Goal: Information Seeking & Learning: Understand process/instructions

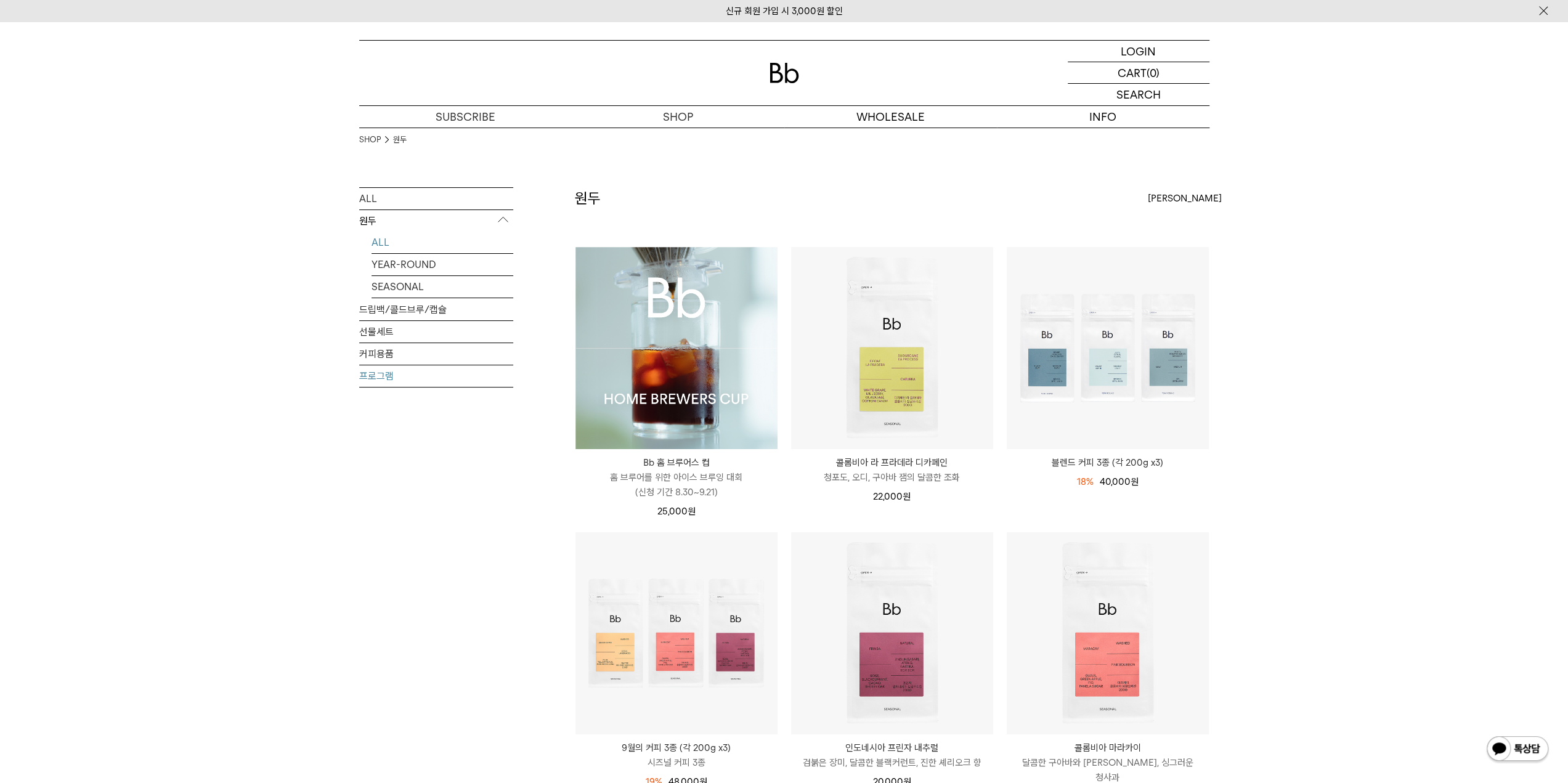
click at [410, 367] on link "프로그램" at bounding box center [437, 376] width 154 height 22
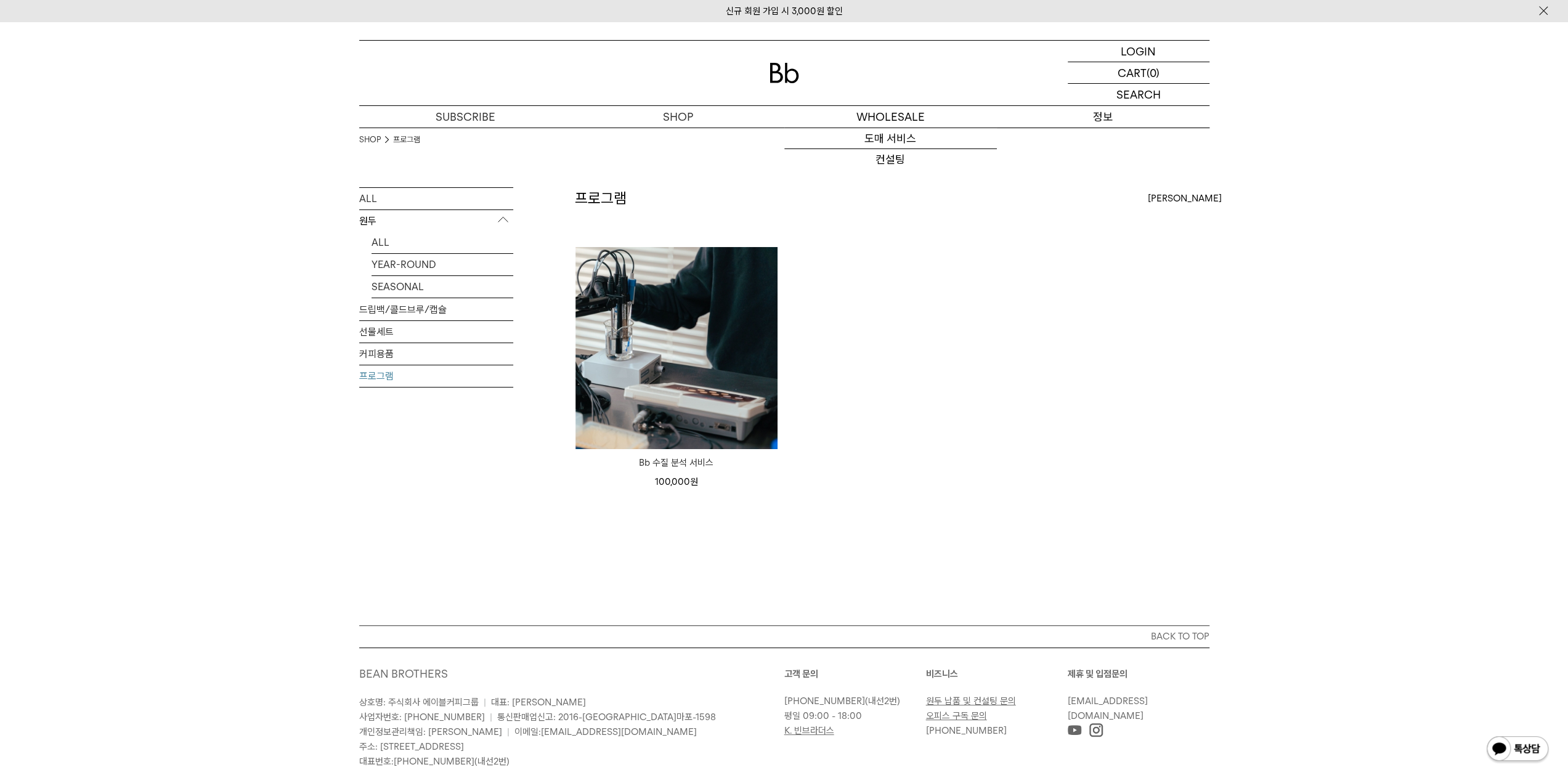
click at [1081, 114] on p "정보" at bounding box center [1103, 117] width 213 height 22
click at [1080, 182] on link "저널" at bounding box center [1103, 180] width 213 height 21
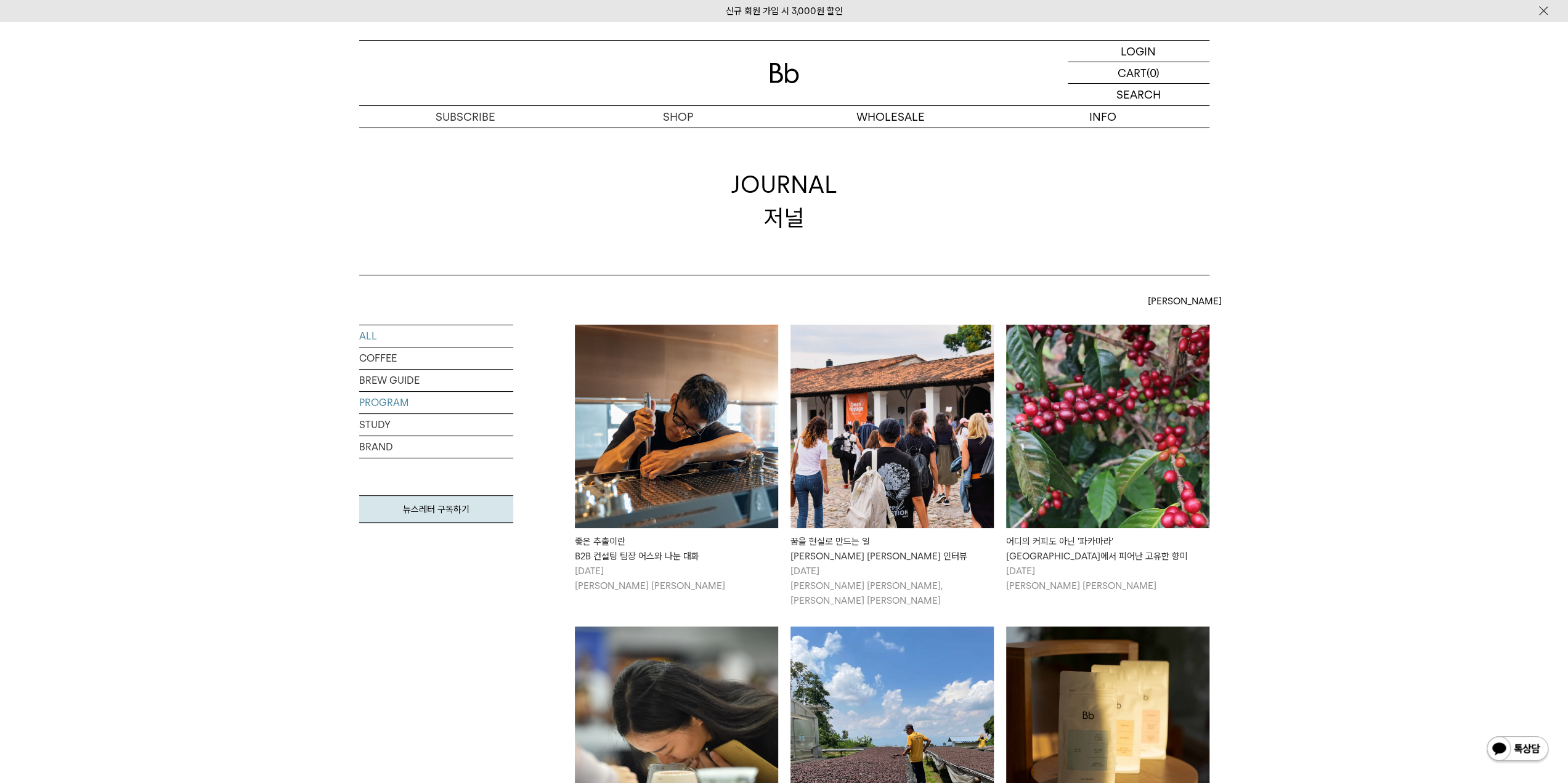
click at [458, 401] on link "PROGRAM" at bounding box center [437, 402] width 154 height 22
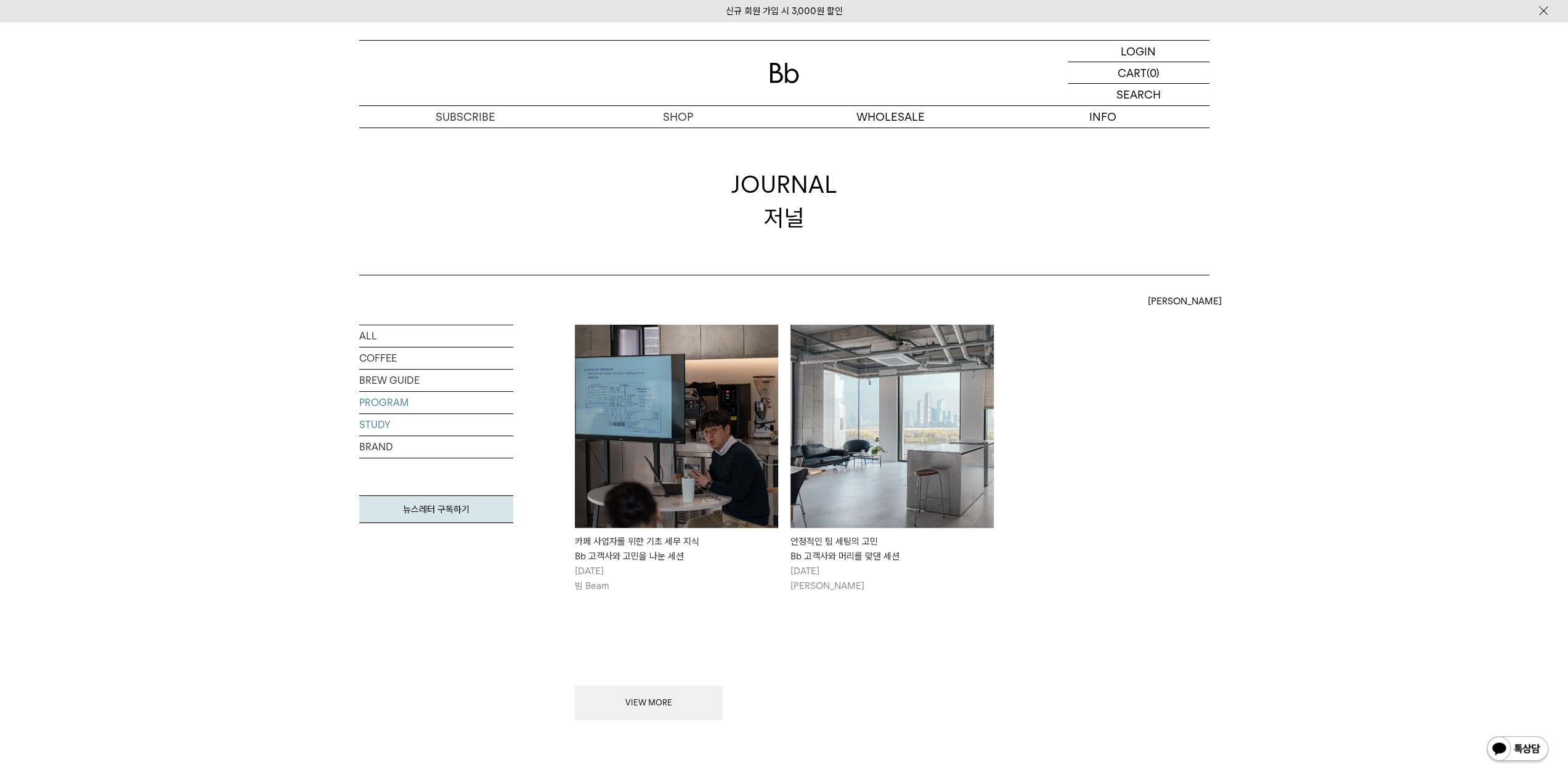
drag, startPoint x: 0, startPoint y: 0, endPoint x: 450, endPoint y: 419, distance: 614.9
click at [450, 419] on link "STUDY" at bounding box center [437, 424] width 154 height 22
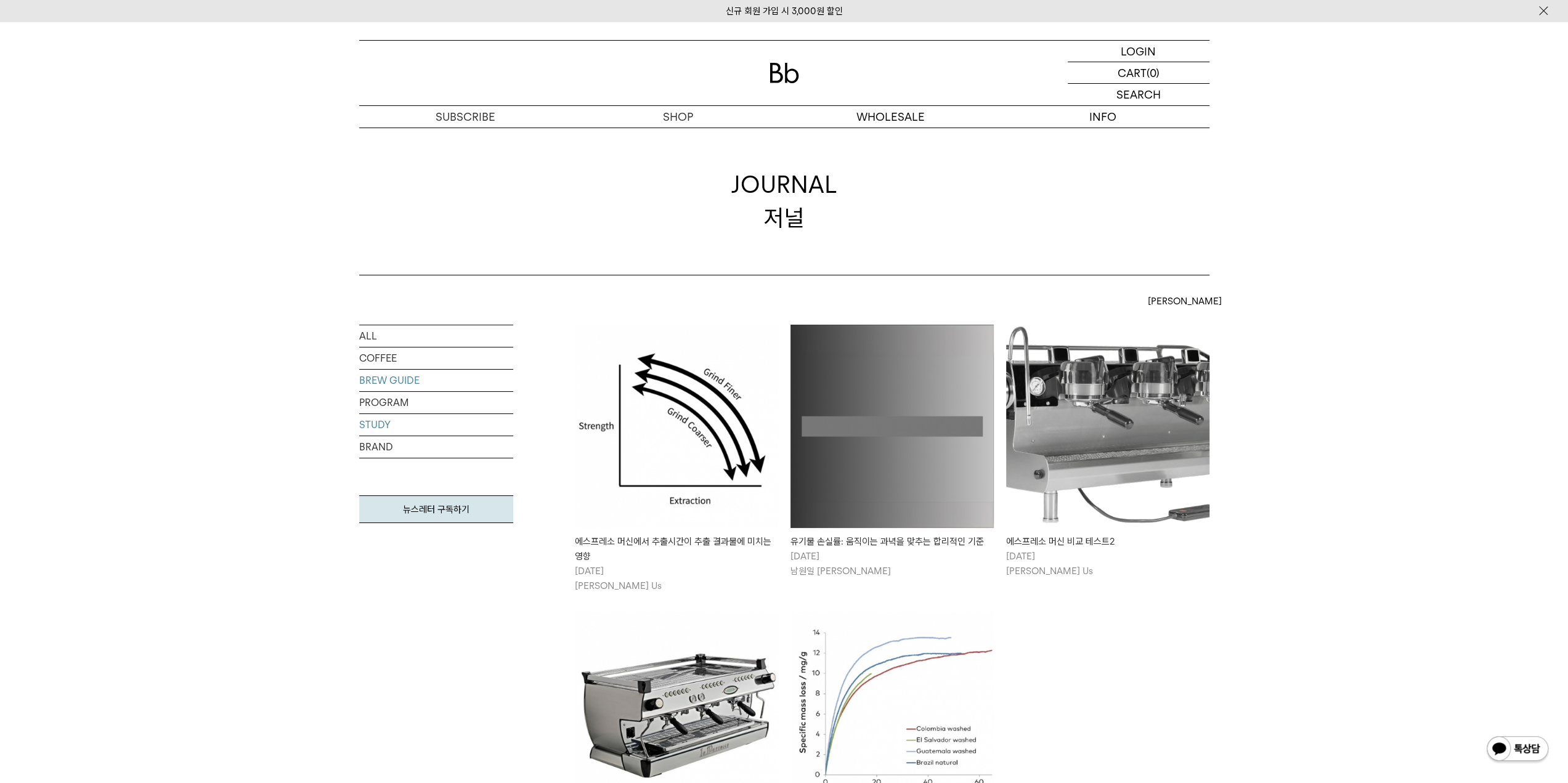
click at [452, 374] on link "BREW GUIDE" at bounding box center [437, 380] width 154 height 22
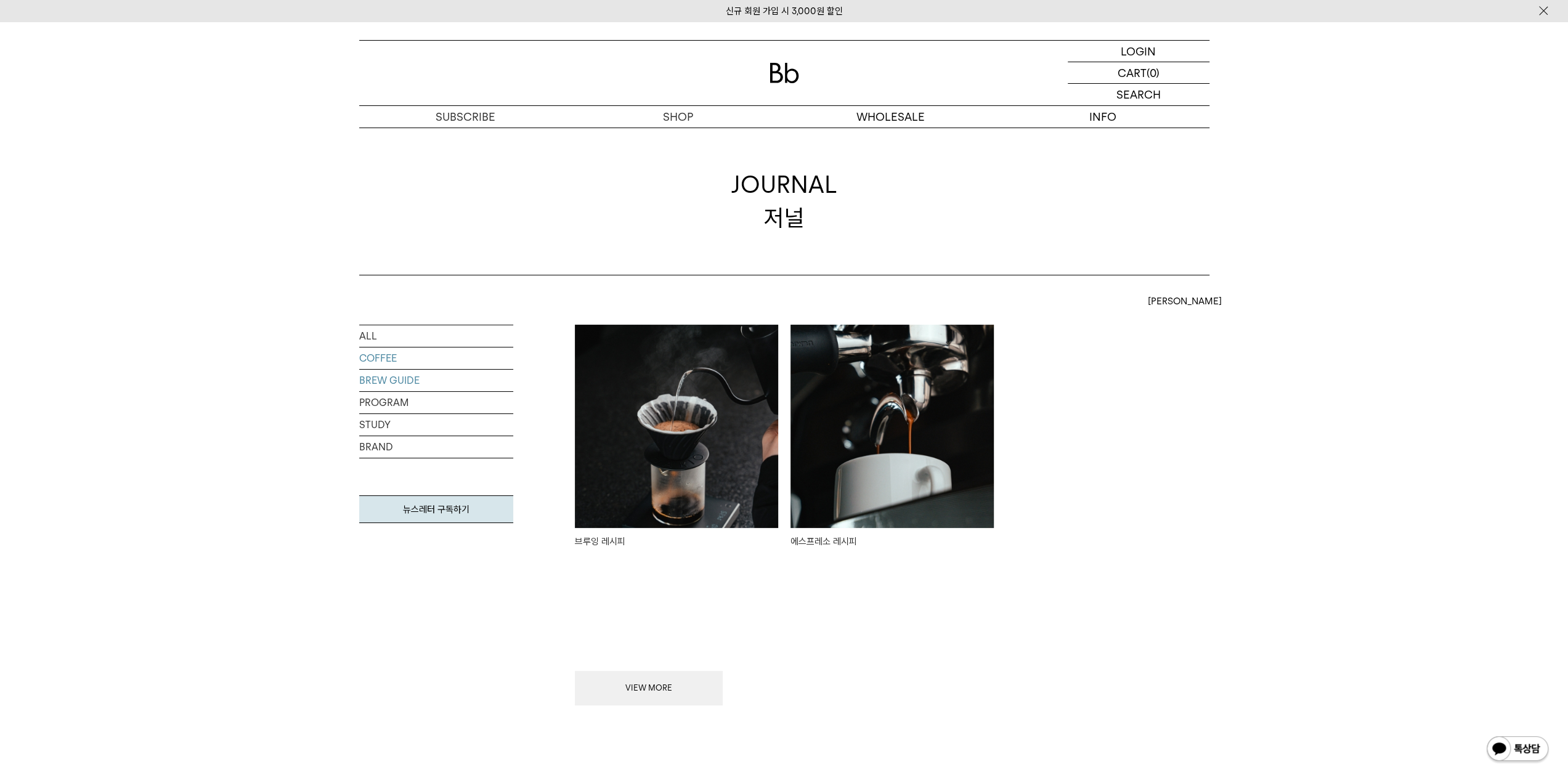
click at [449, 365] on link "COFFEE" at bounding box center [437, 358] width 154 height 22
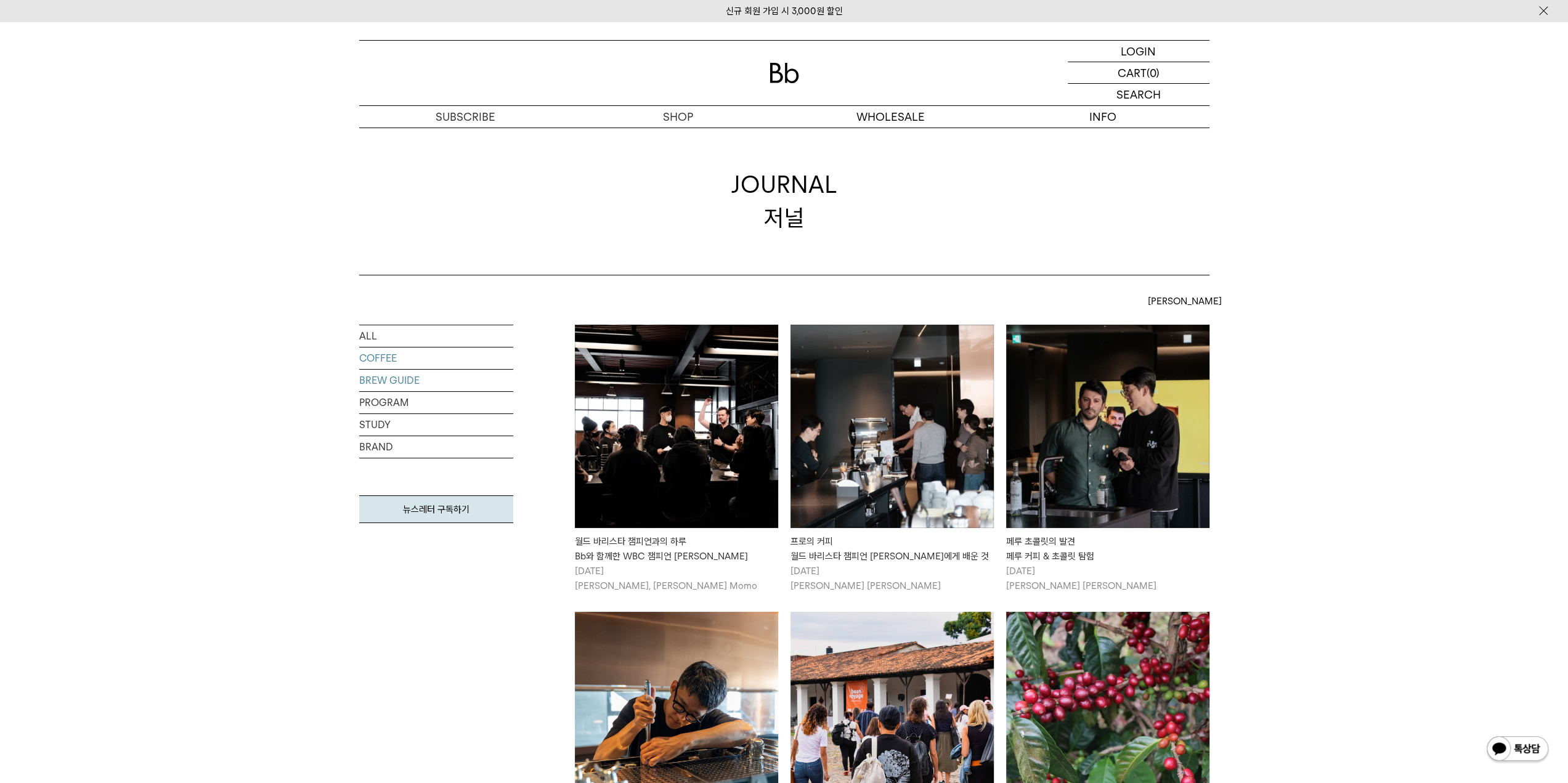
click at [452, 387] on link "BREW GUIDE" at bounding box center [437, 380] width 154 height 22
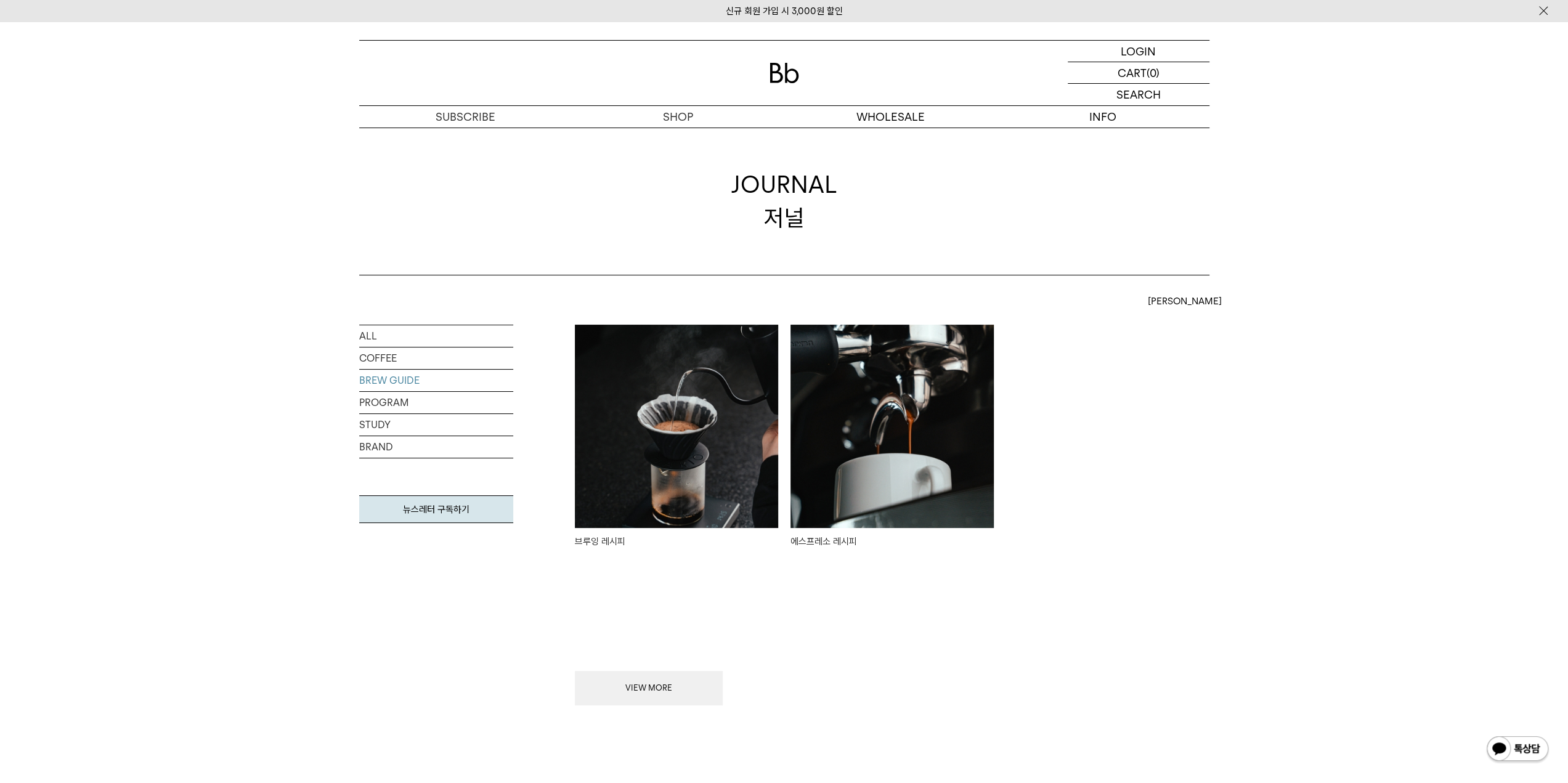
click at [832, 405] on img at bounding box center [892, 426] width 203 height 203
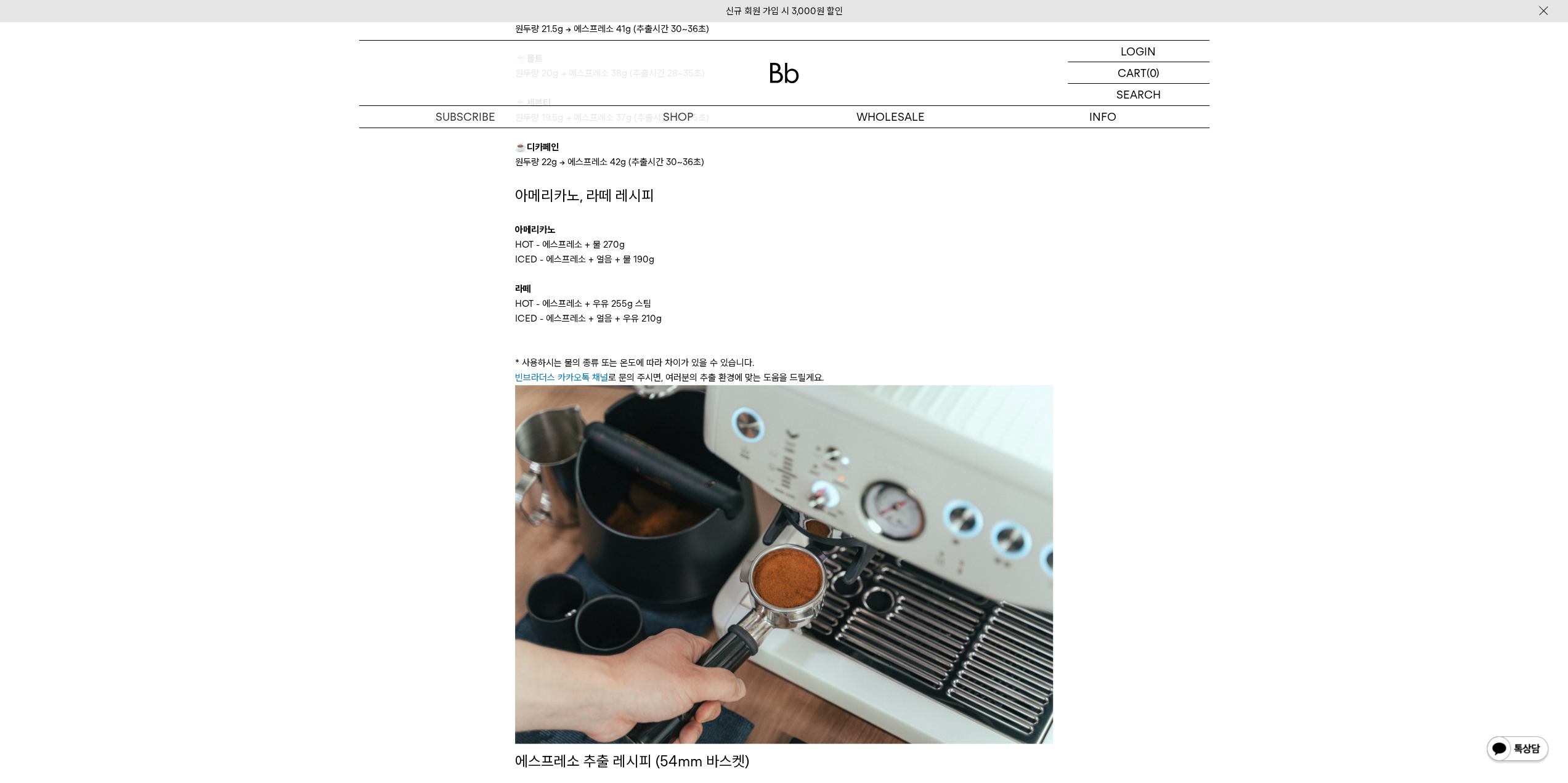
scroll to position [833, 0]
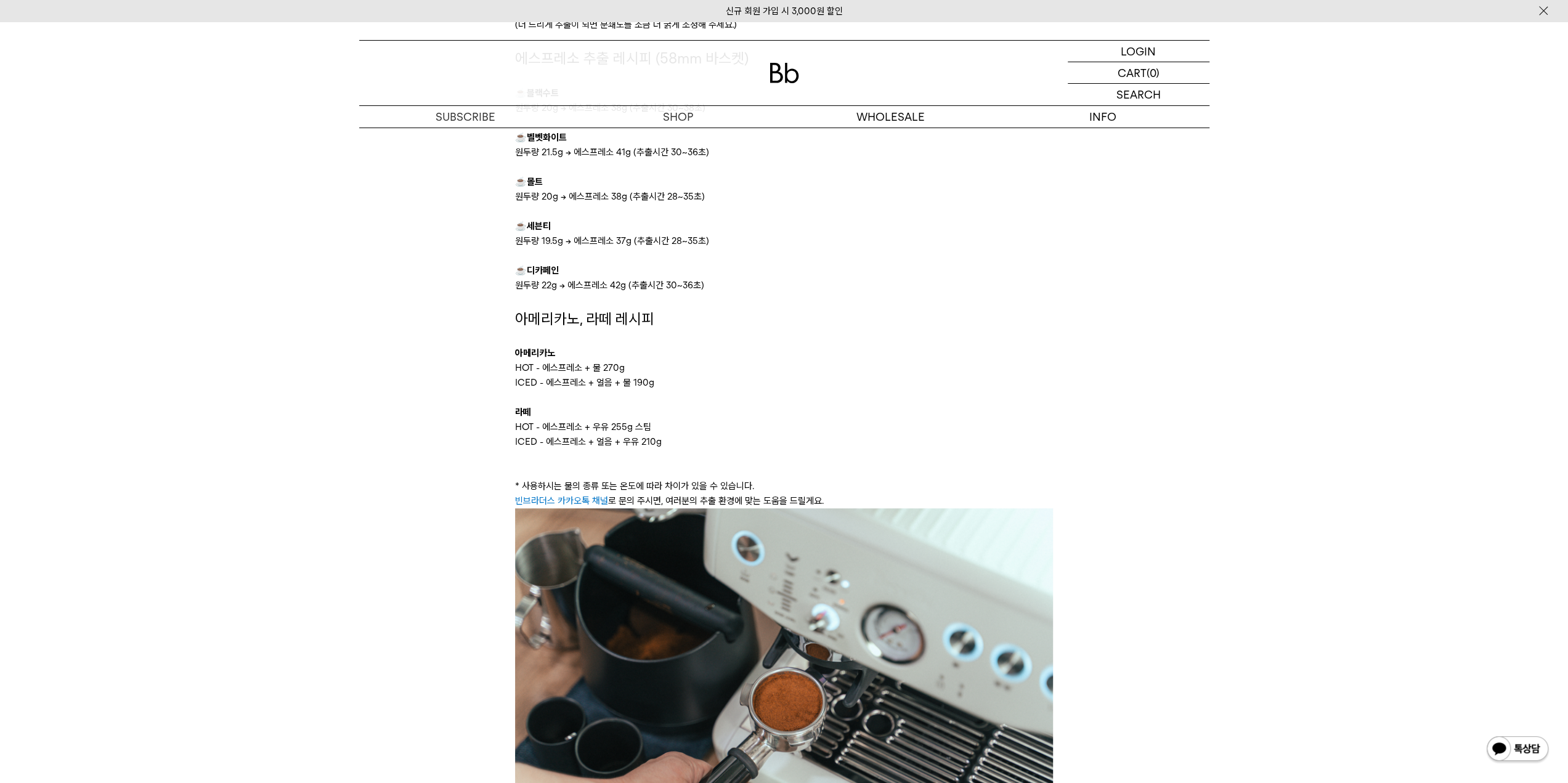
drag, startPoint x: 1158, startPoint y: 537, endPoint x: 1113, endPoint y: 749, distance: 216.7
click at [1157, 540] on div "에스프레소 추출 방법 1. 분쇄한 원두를 큰 컵 또는 스팀피처에 넣어 잘 흔들어 주세요. 2. 커피 가루를 포터필터 바스켓에 담고 손가락 등을…" at bounding box center [784, 419] width 825 height 1859
